Goal: Task Accomplishment & Management: Manage account settings

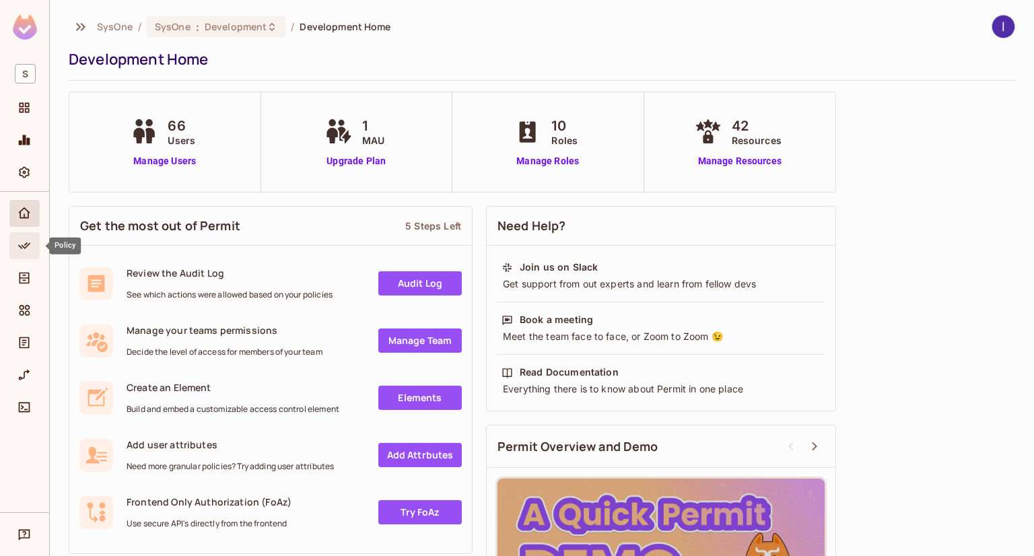
click at [30, 252] on icon "Policy" at bounding box center [24, 245] width 13 height 13
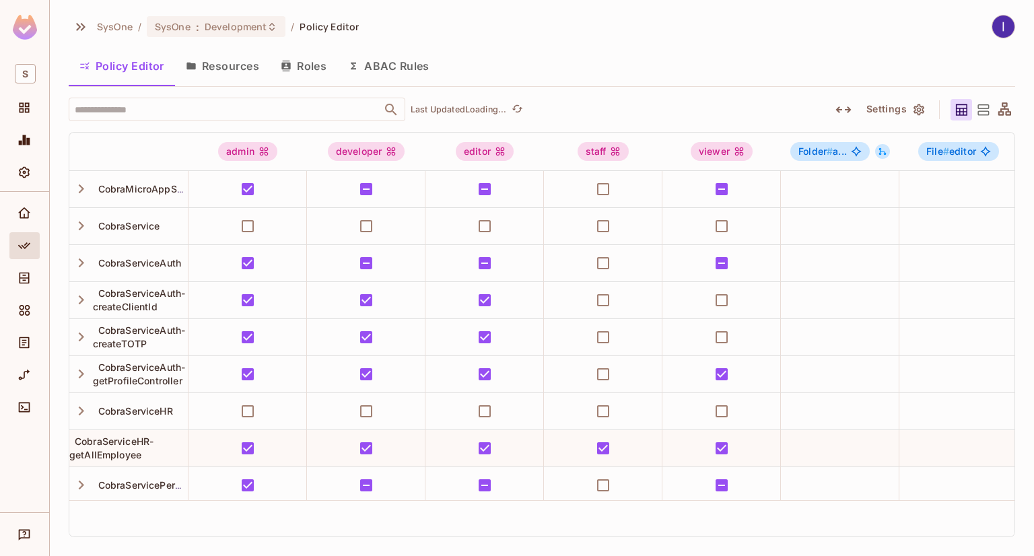
click at [399, 63] on button "ABAC Rules" at bounding box center [388, 66] width 103 height 34
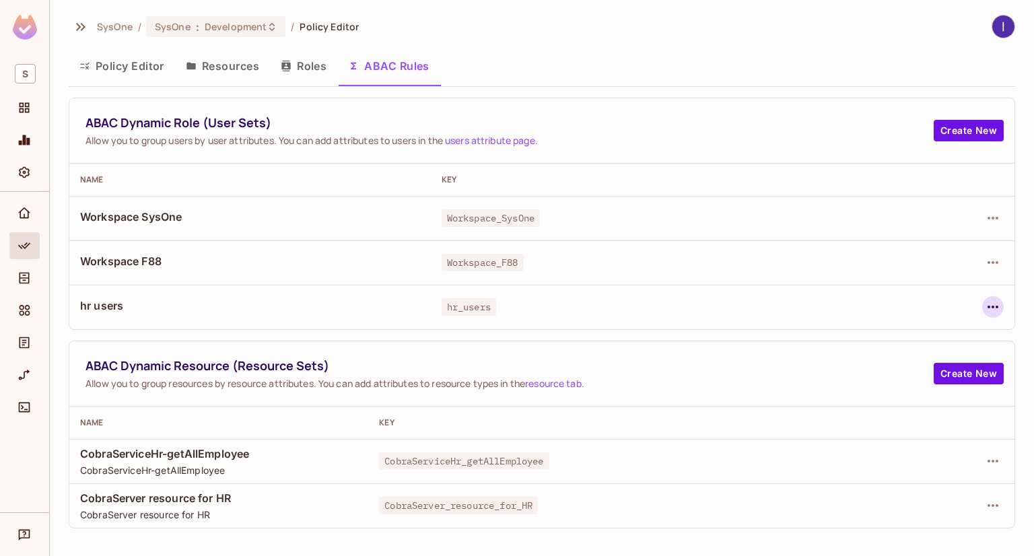
click at [991, 305] on icon "button" at bounding box center [993, 307] width 16 height 16
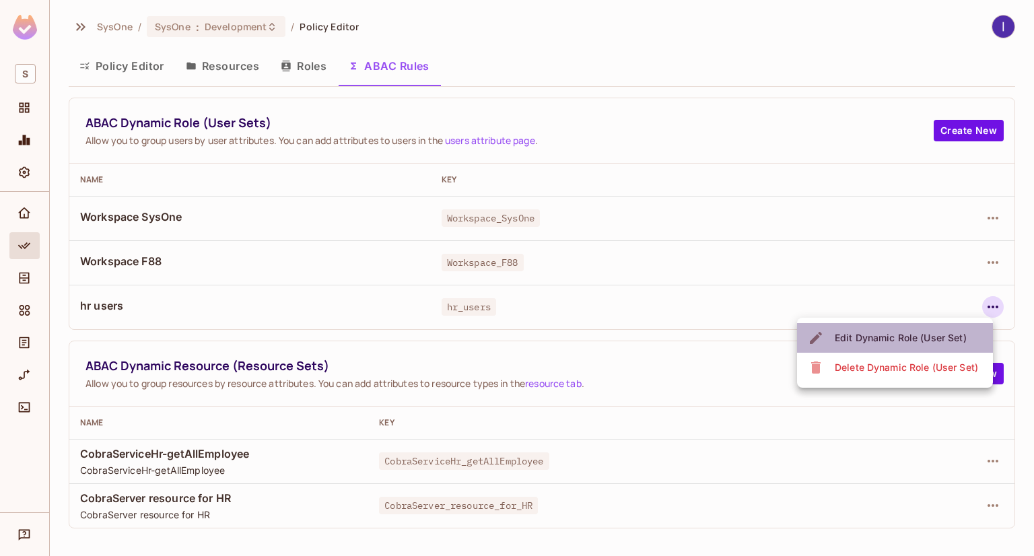
click at [857, 329] on span "Edit Dynamic Role (User Set)" at bounding box center [901, 338] width 140 height 22
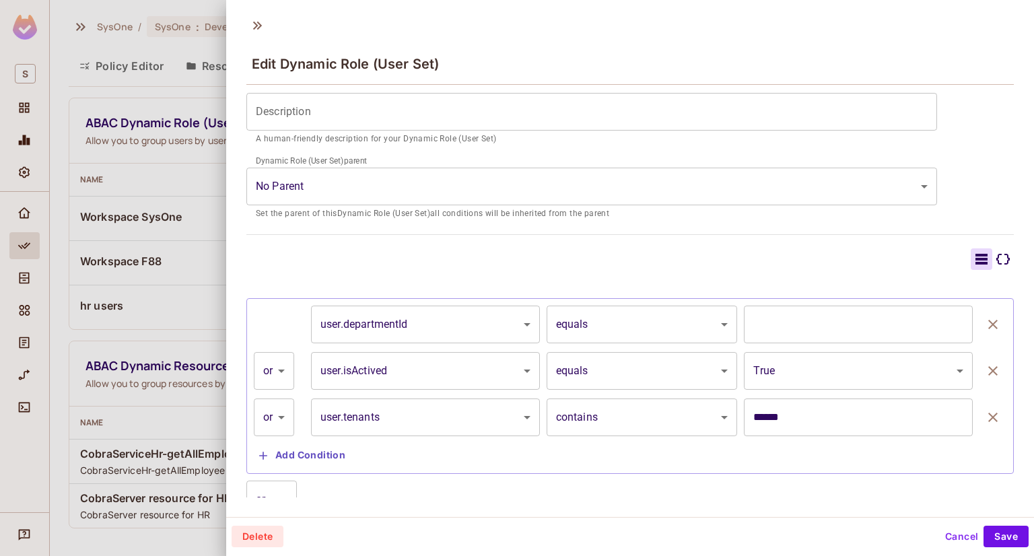
scroll to position [173, 0]
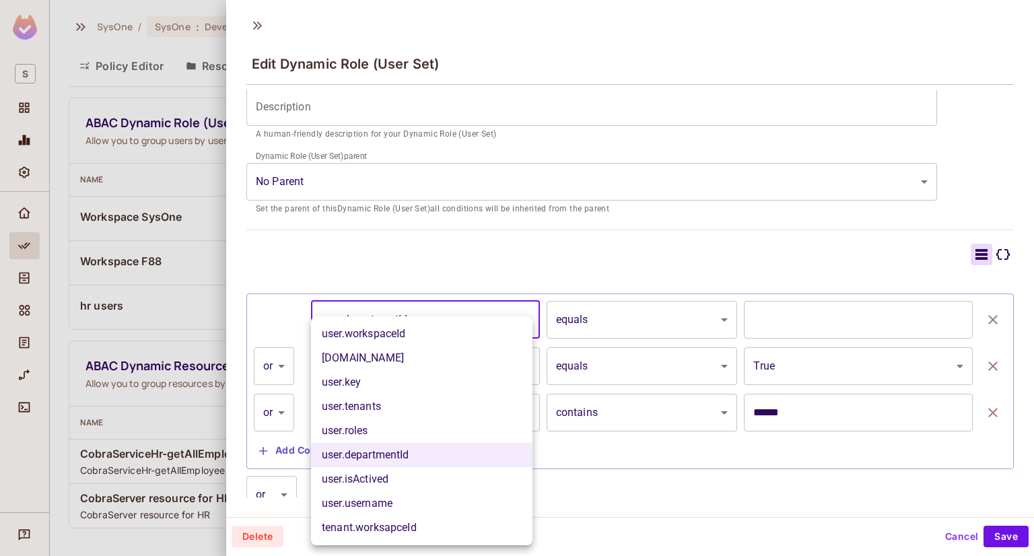
click at [496, 319] on body "S SysOne / SysOne : Development / Policy Editor Policy Editor Resources Roles A…" at bounding box center [517, 278] width 1034 height 556
click at [384, 351] on li "[DOMAIN_NAME]" at bounding box center [422, 358] width 222 height 24
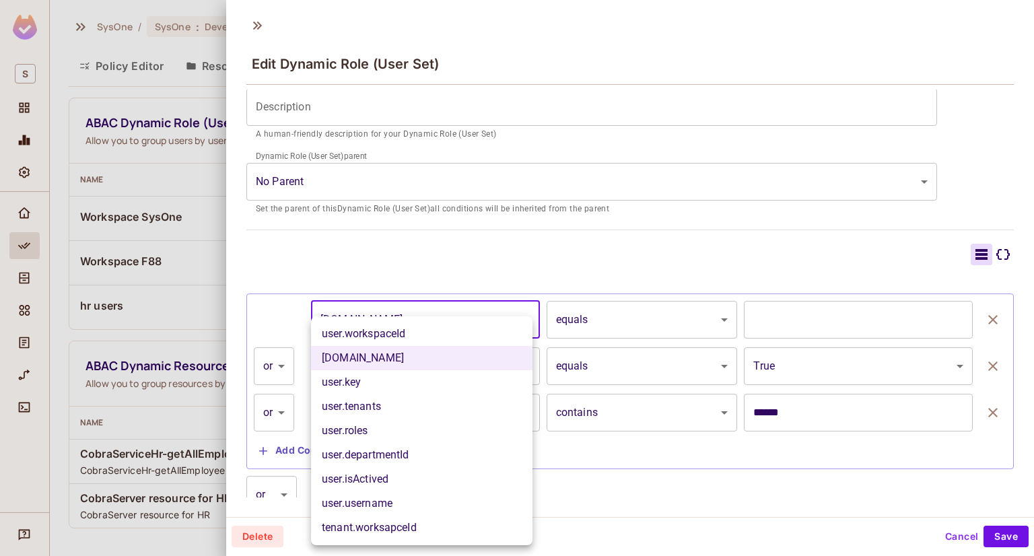
click at [471, 319] on body "S SysOne / SysOne : Development / Policy Editor Policy Editor Resources Roles A…" at bounding box center [517, 278] width 1034 height 556
click at [399, 335] on li "user.workspaceId" at bounding box center [422, 334] width 222 height 24
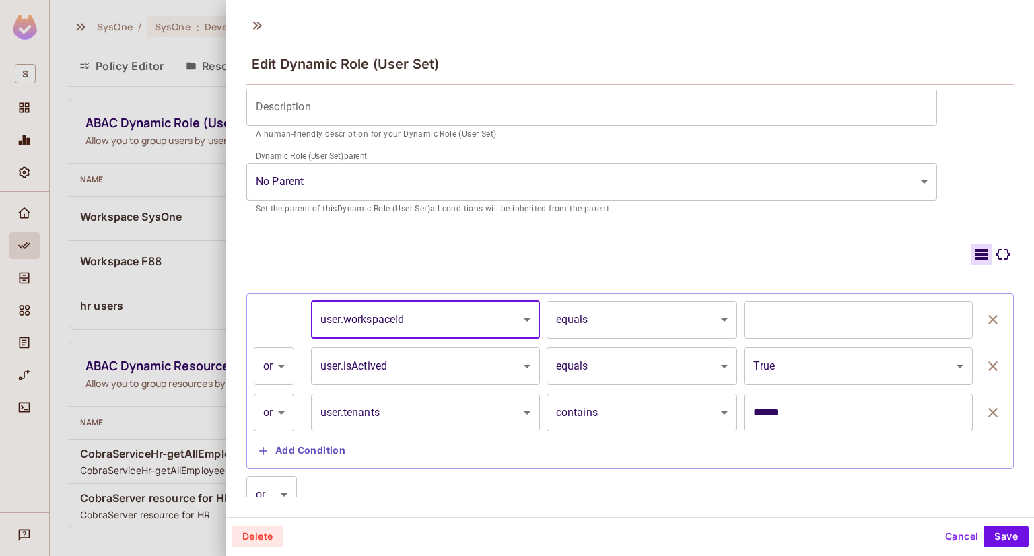
click at [591, 323] on body "S SysOne / SysOne : Development / Policy Editor Policy Editor Resources Roles A…" at bounding box center [517, 278] width 1034 height 556
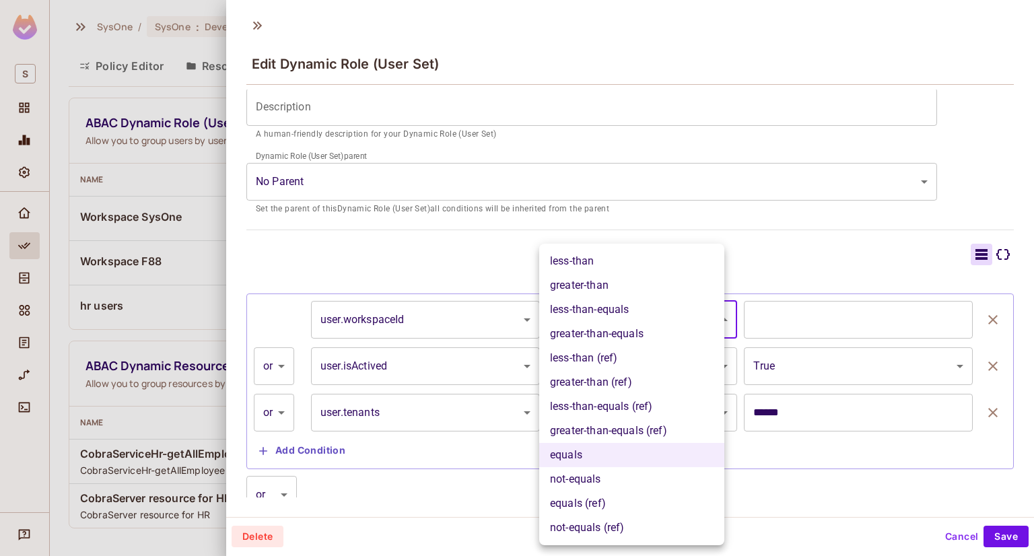
click at [415, 315] on div at bounding box center [517, 278] width 1034 height 556
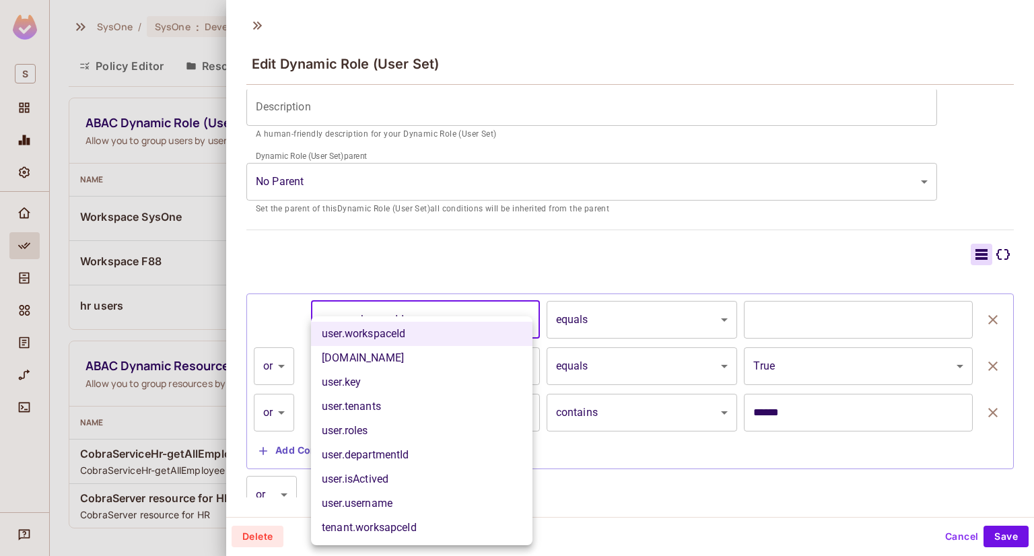
click at [415, 315] on body "S SysOne / SysOne : Development / Policy Editor Policy Editor Resources Roles A…" at bounding box center [517, 278] width 1034 height 556
click at [374, 358] on li "[DOMAIN_NAME]" at bounding box center [422, 358] width 222 height 24
type input "**********"
